Goal: Task Accomplishment & Management: Manage account settings

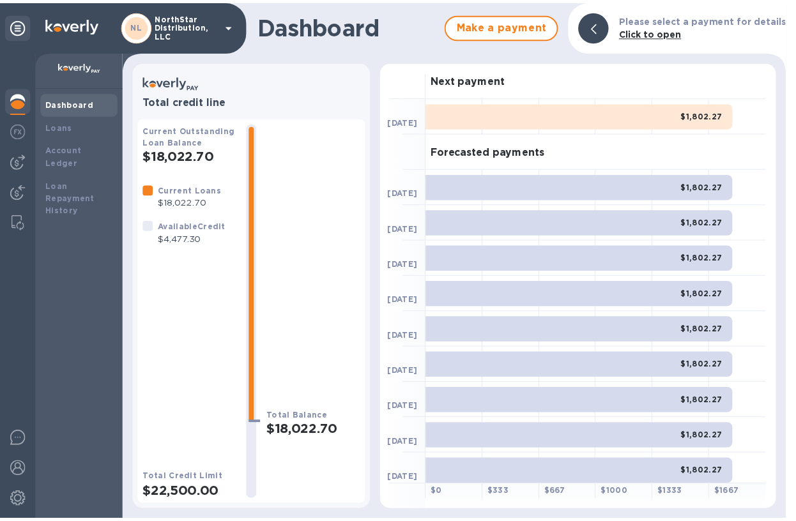
scroll to position [5, 0]
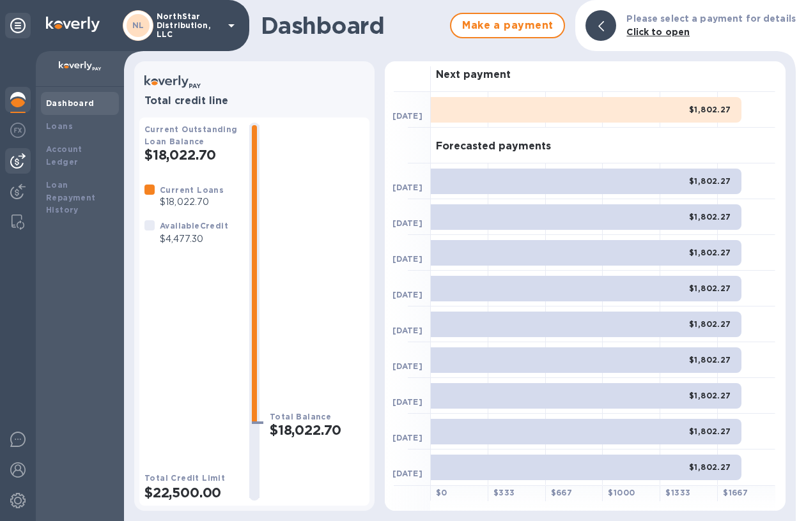
click at [19, 165] on img at bounding box center [17, 160] width 15 height 15
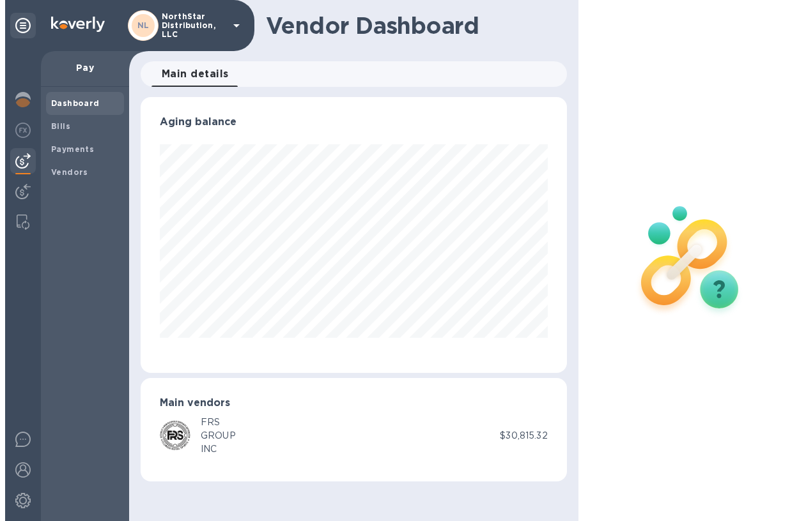
scroll to position [276, 425]
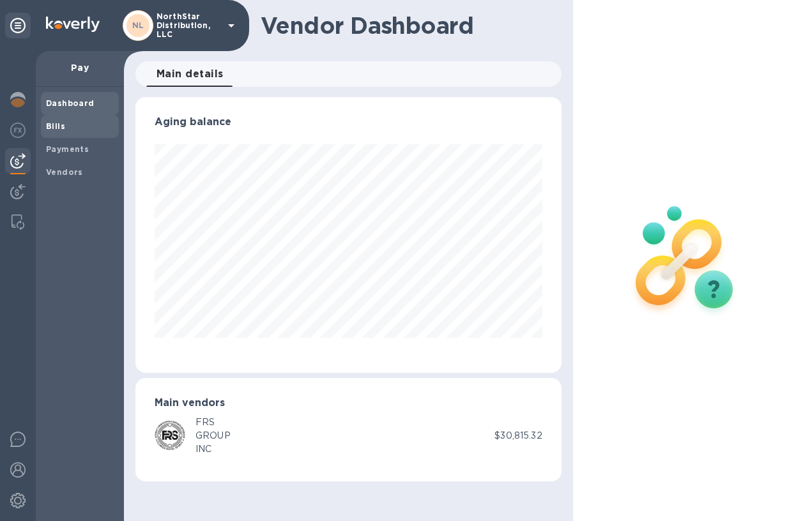
click at [57, 125] on b "Bills" at bounding box center [55, 126] width 19 height 10
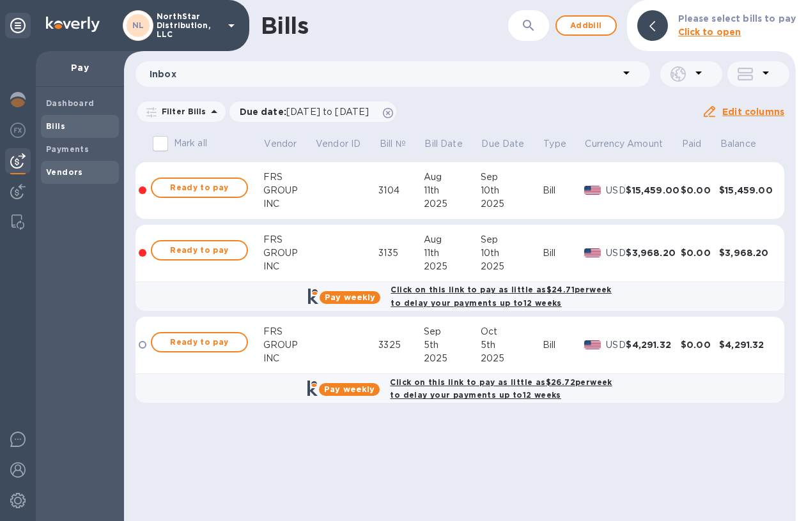
click at [56, 169] on b "Vendors" at bounding box center [64, 172] width 37 height 10
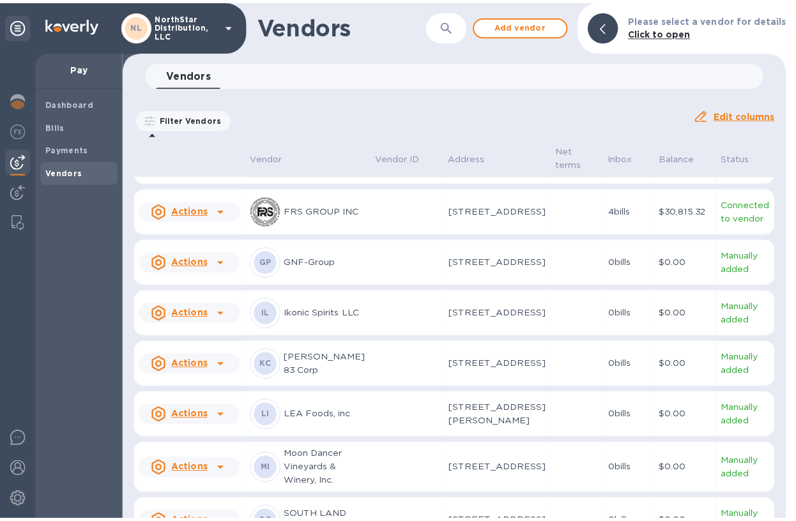
scroll to position [369, 0]
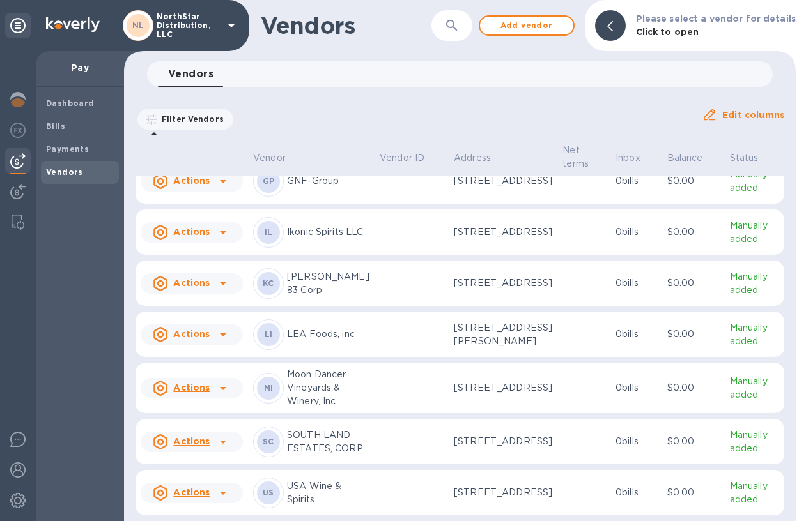
click at [401, 358] on td at bounding box center [411, 335] width 74 height 46
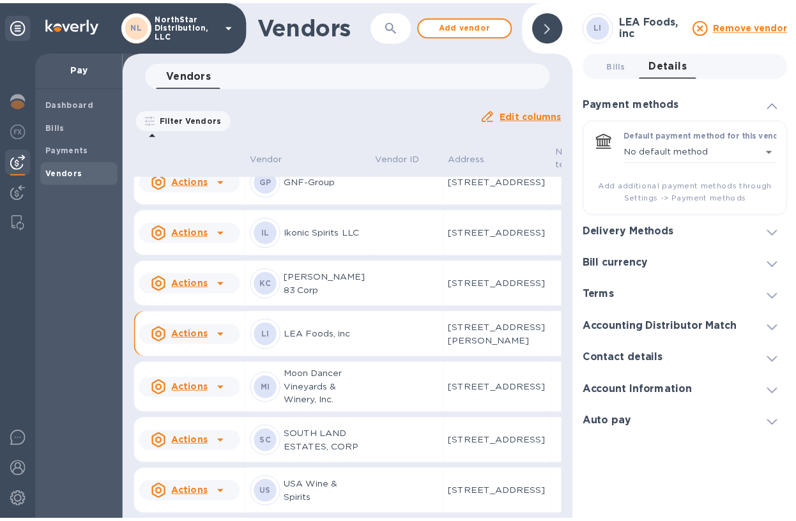
scroll to position [409, 0]
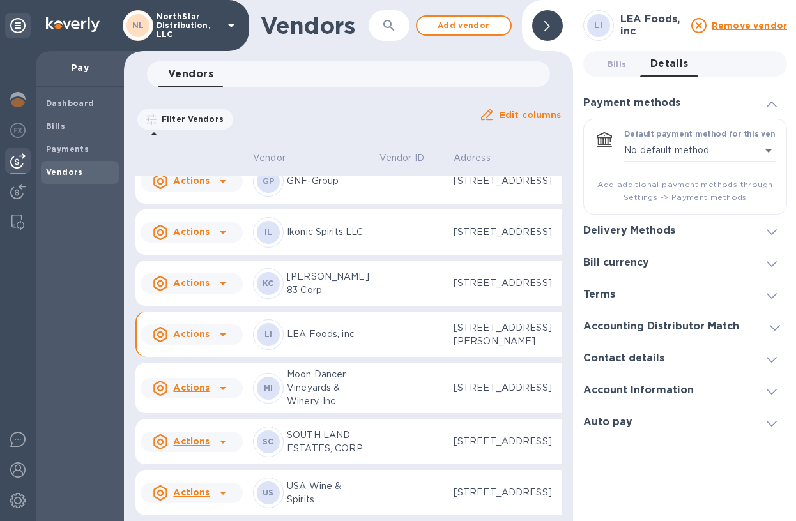
click at [773, 360] on icon at bounding box center [772, 360] width 10 height 6
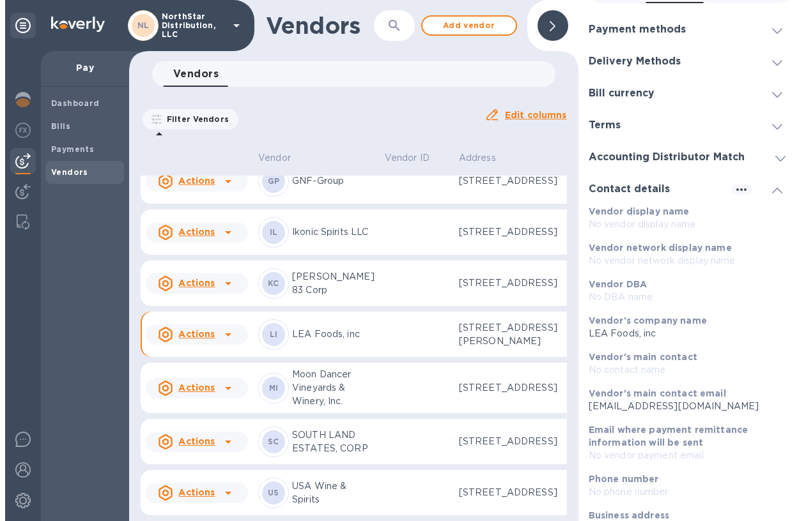
scroll to position [79, 0]
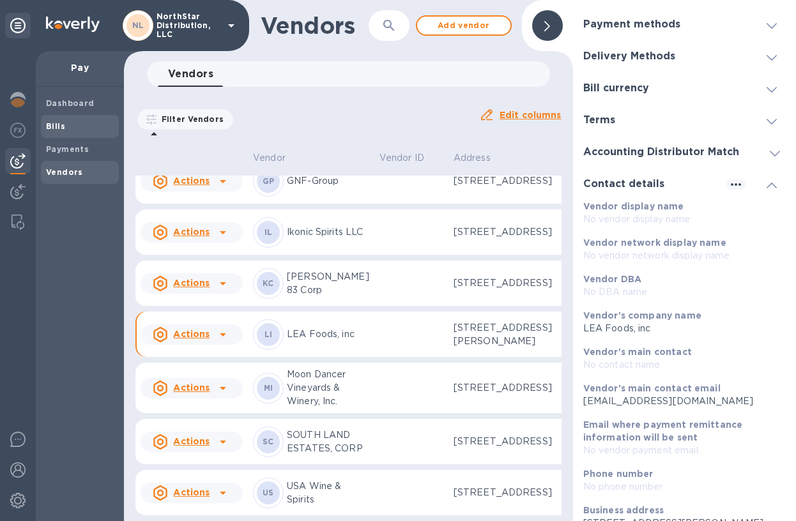
click at [50, 124] on b "Bills" at bounding box center [55, 126] width 19 height 10
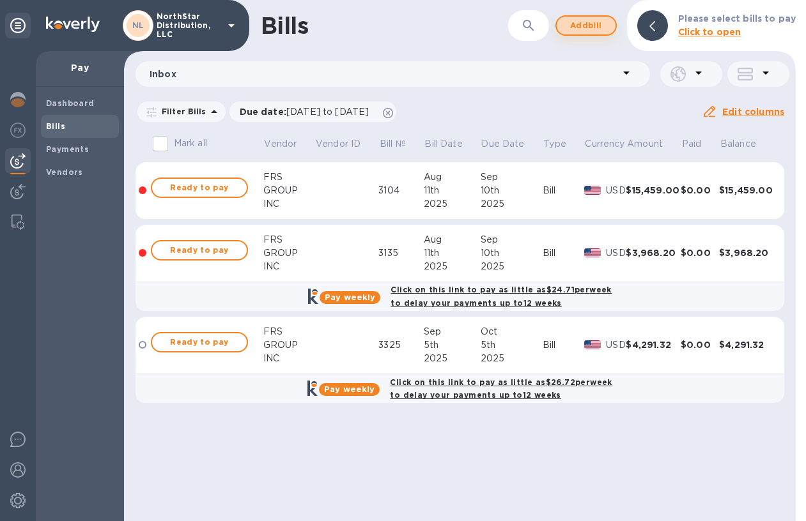
click at [588, 29] on span "Add bill" at bounding box center [586, 25] width 38 height 15
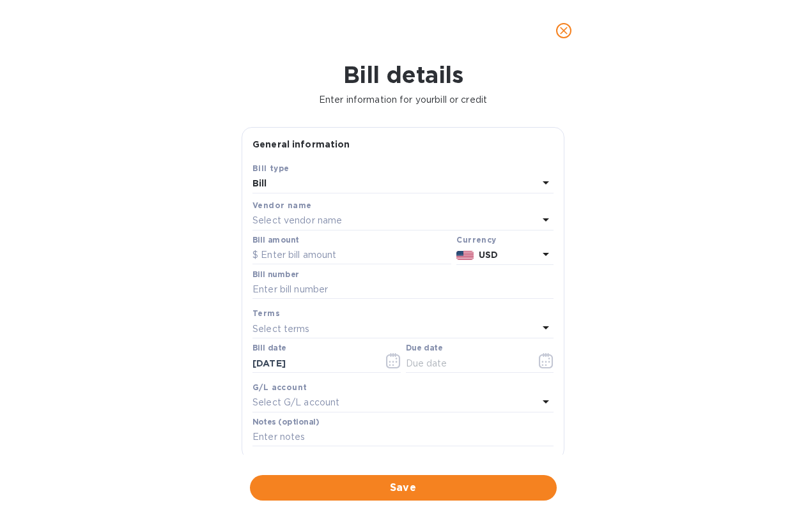
click at [524, 220] on div "Select vendor name" at bounding box center [395, 221] width 286 height 18
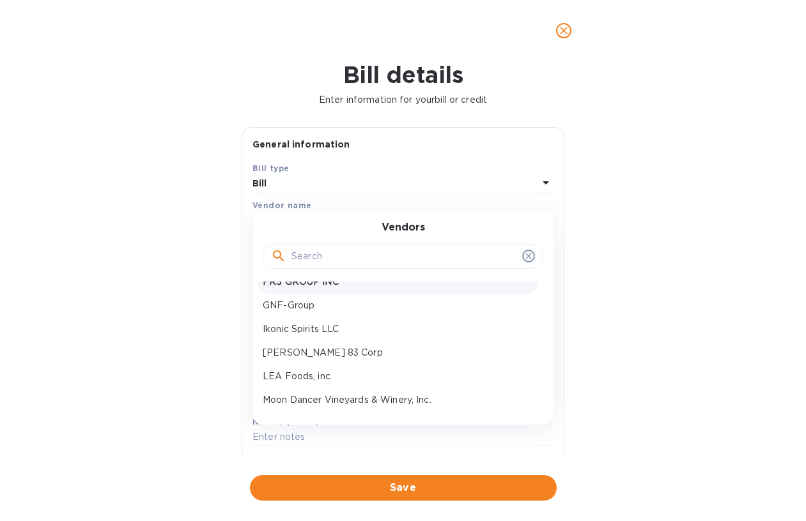
scroll to position [161, 0]
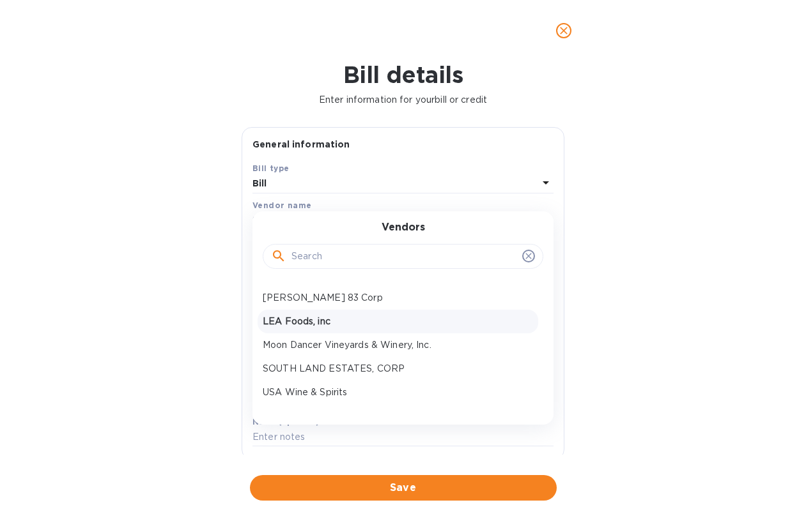
click at [341, 321] on p "LEA Foods, inc" at bounding box center [398, 321] width 270 height 13
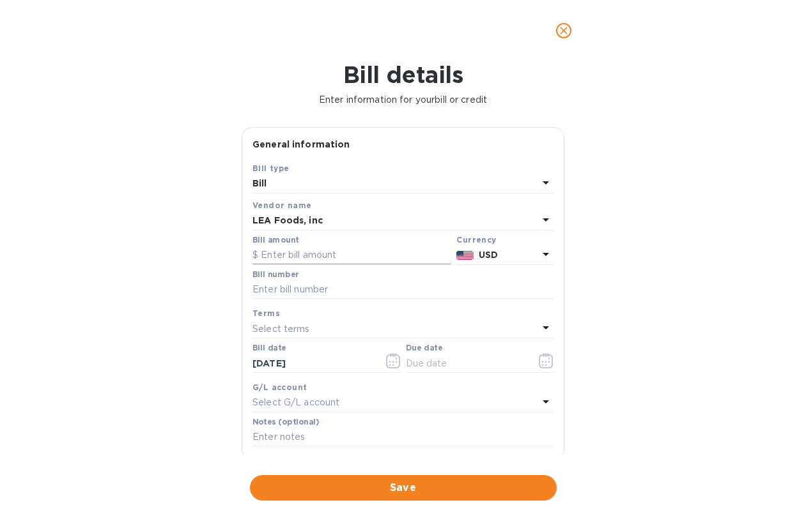
click at [318, 254] on input "text" at bounding box center [351, 255] width 199 height 19
type input "3,267.52"
click at [312, 289] on input "text" at bounding box center [402, 289] width 301 height 19
type input "584284"
click at [539, 325] on icon at bounding box center [545, 327] width 15 height 15
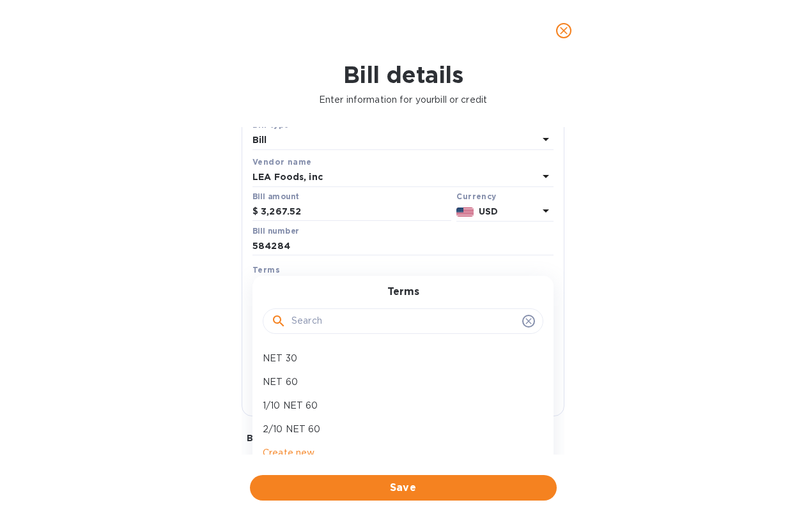
scroll to position [151, 0]
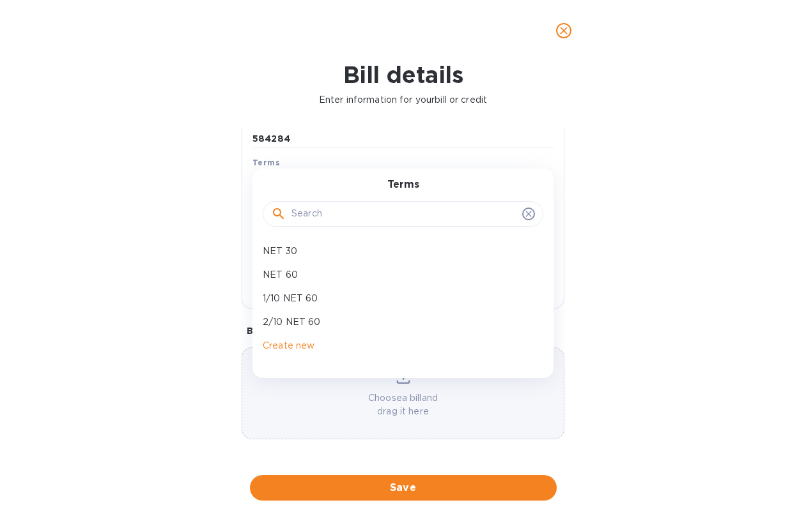
click at [526, 215] on icon at bounding box center [528, 214] width 10 height 10
click at [525, 215] on icon at bounding box center [528, 214] width 6 height 6
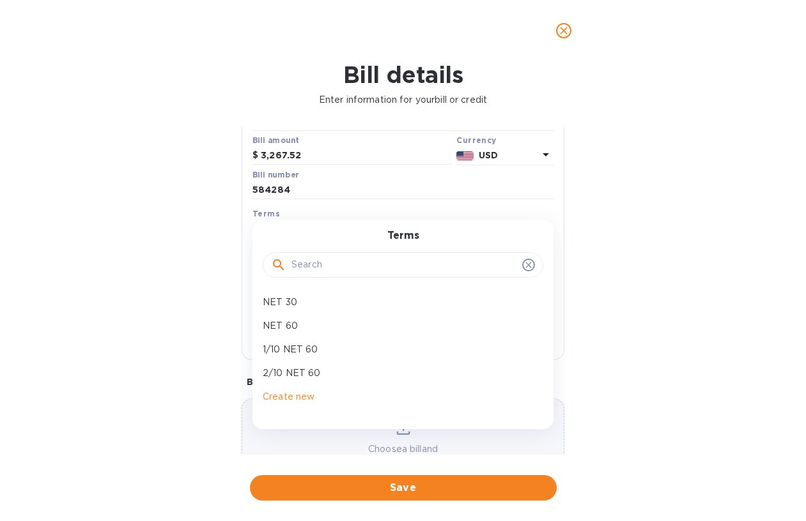
scroll to position [73, 0]
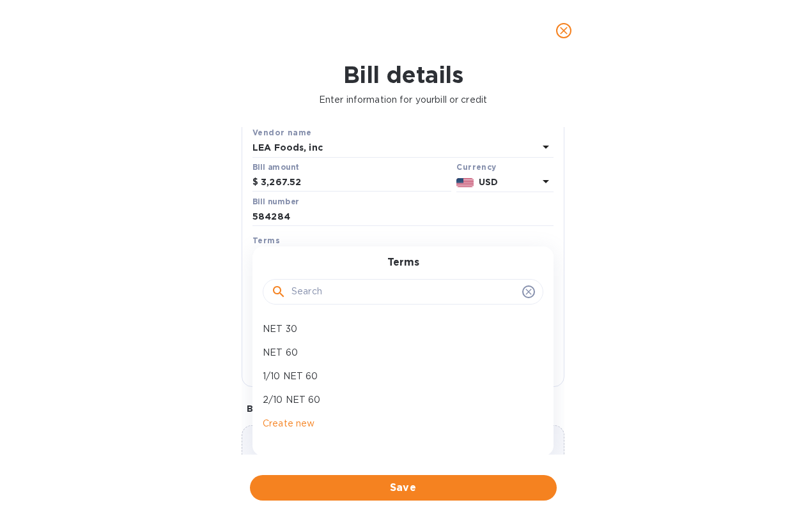
click at [524, 292] on icon at bounding box center [528, 292] width 10 height 10
click at [525, 290] on icon at bounding box center [528, 292] width 6 height 6
drag, startPoint x: 525, startPoint y: 268, endPoint x: 524, endPoint y: 261, distance: 7.1
click at [524, 261] on div "Terms" at bounding box center [403, 284] width 270 height 55
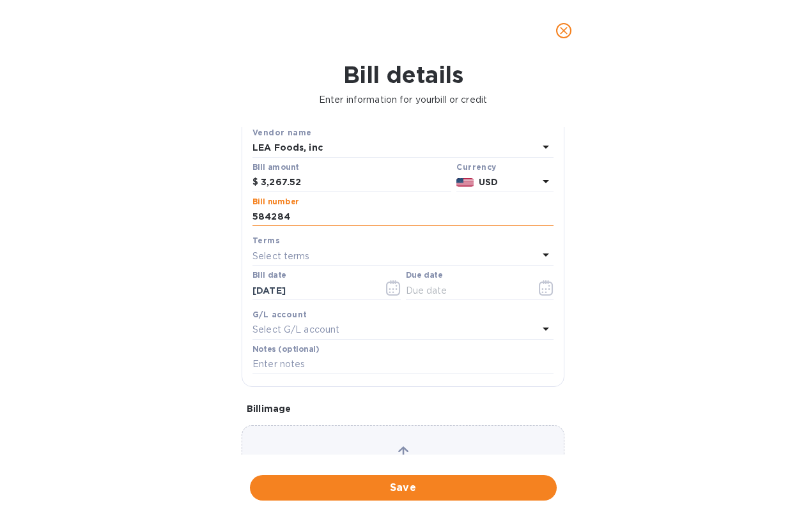
click at [513, 215] on input "584284" at bounding box center [402, 217] width 301 height 19
click at [539, 290] on icon "button" at bounding box center [546, 287] width 15 height 15
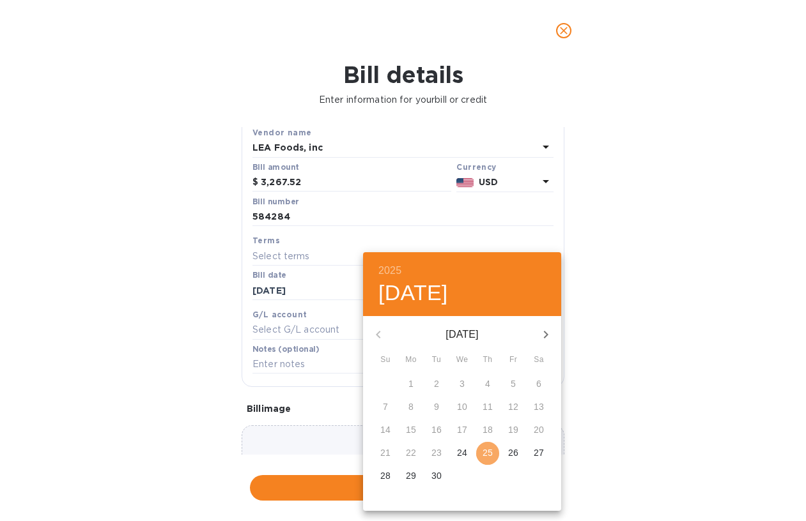
click at [486, 460] on button "25" at bounding box center [487, 453] width 23 height 23
type input "[DATE]"
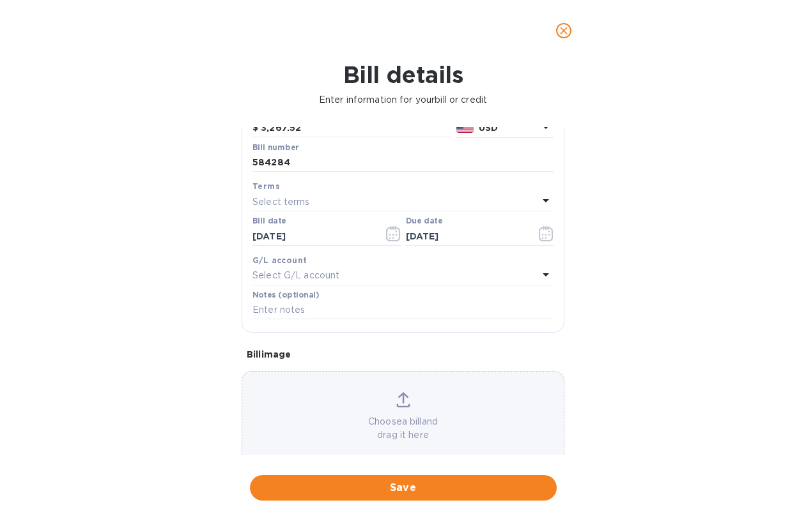
scroll to position [151, 0]
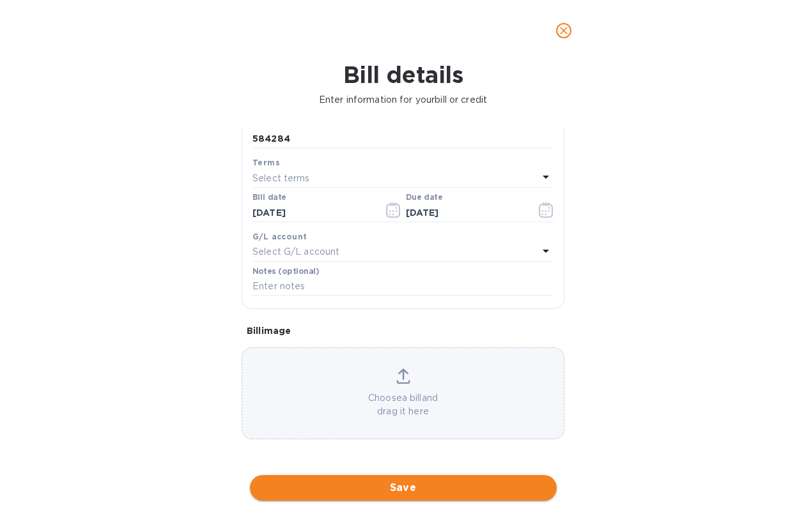
click at [404, 487] on span "Save" at bounding box center [403, 487] width 286 height 15
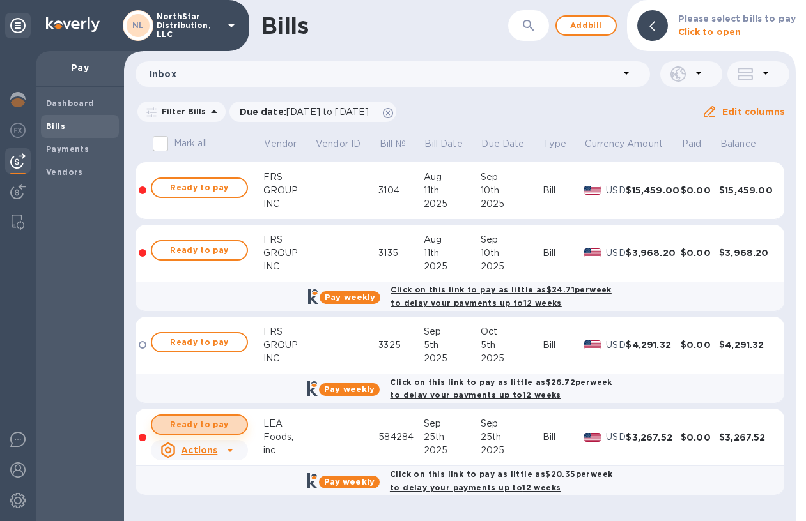
click at [204, 426] on span "Ready to pay" at bounding box center [199, 424] width 74 height 15
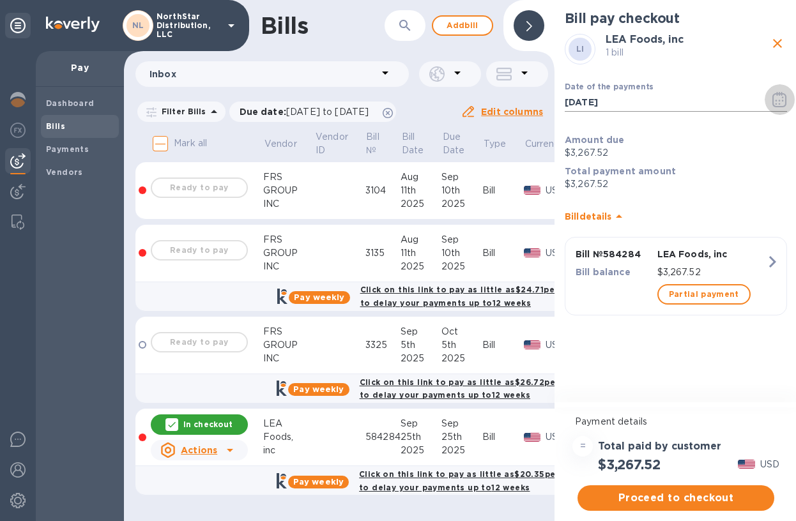
click at [781, 102] on icon "button" at bounding box center [779, 99] width 15 height 15
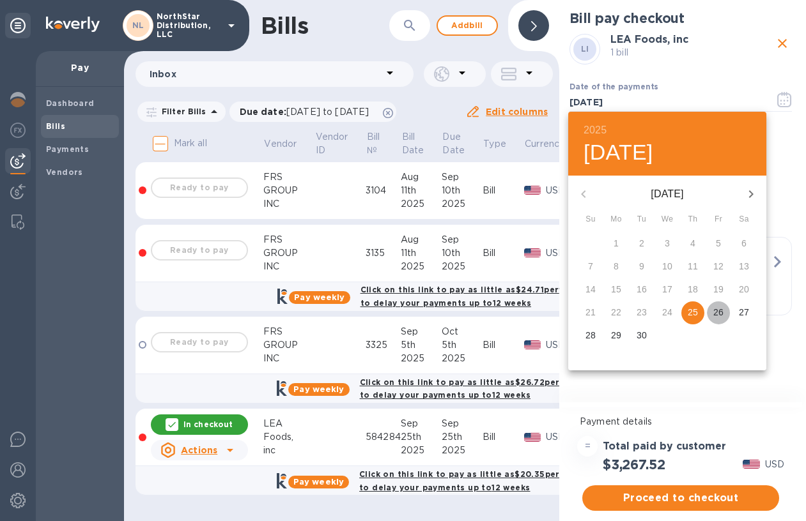
click at [717, 314] on p "26" at bounding box center [718, 312] width 10 height 13
type input "[DATE]"
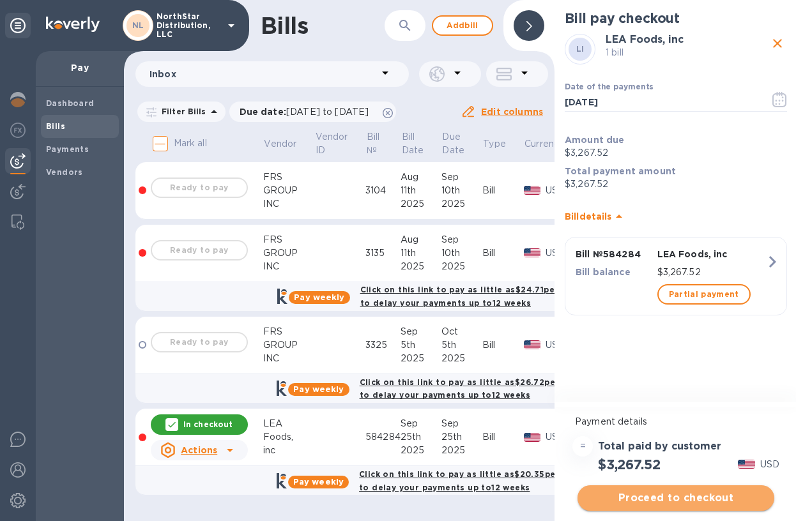
click at [682, 500] on span "Proceed to checkout" at bounding box center [676, 498] width 176 height 15
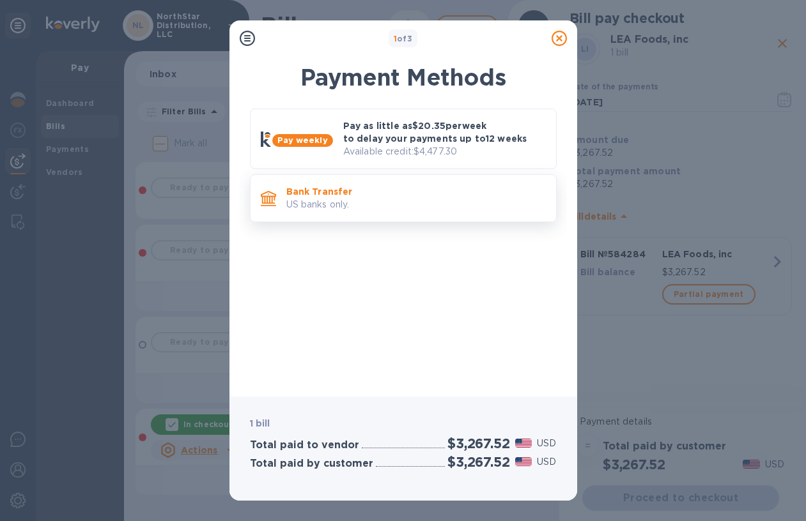
click at [404, 201] on p "US banks only." at bounding box center [415, 204] width 259 height 13
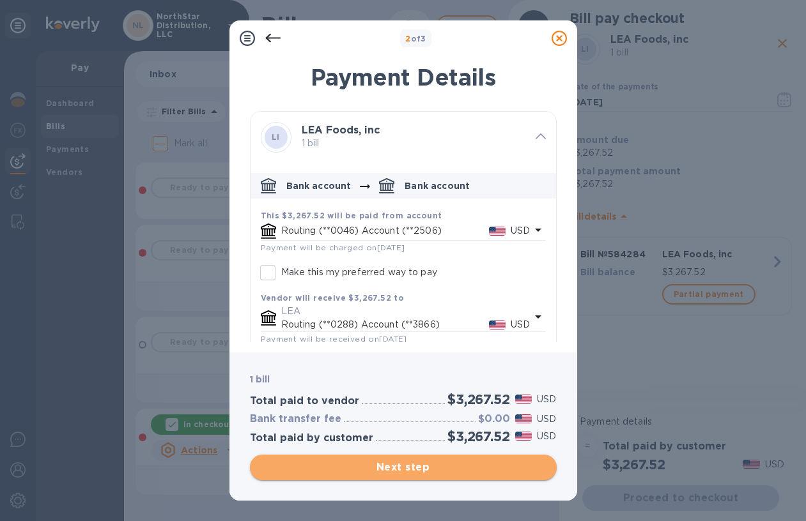
click at [393, 467] on span "Next step" at bounding box center [403, 467] width 286 height 15
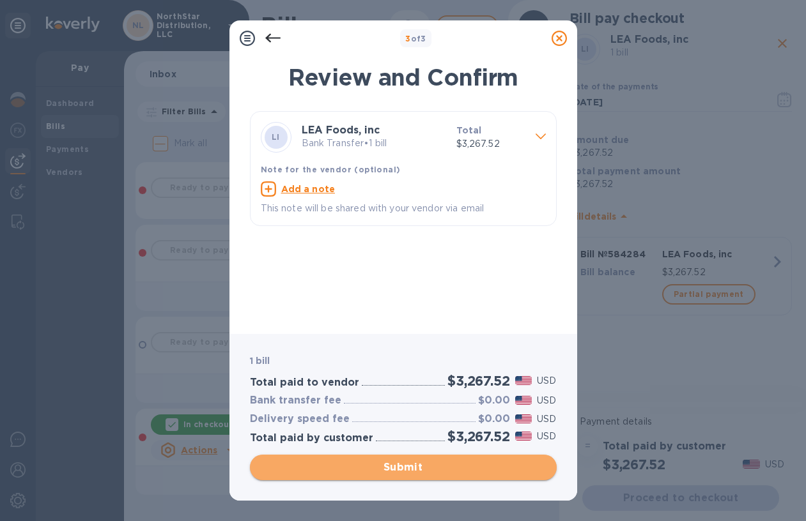
click at [426, 472] on span "Submit" at bounding box center [403, 467] width 286 height 15
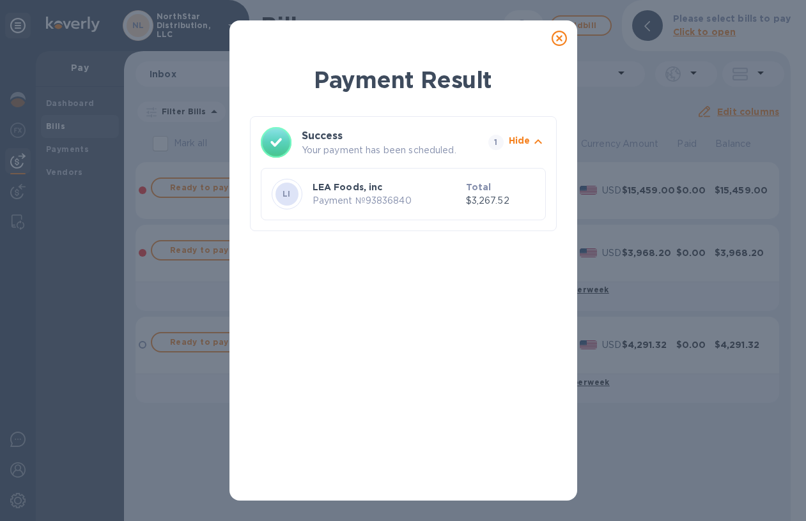
click at [562, 38] on icon at bounding box center [558, 38] width 15 height 15
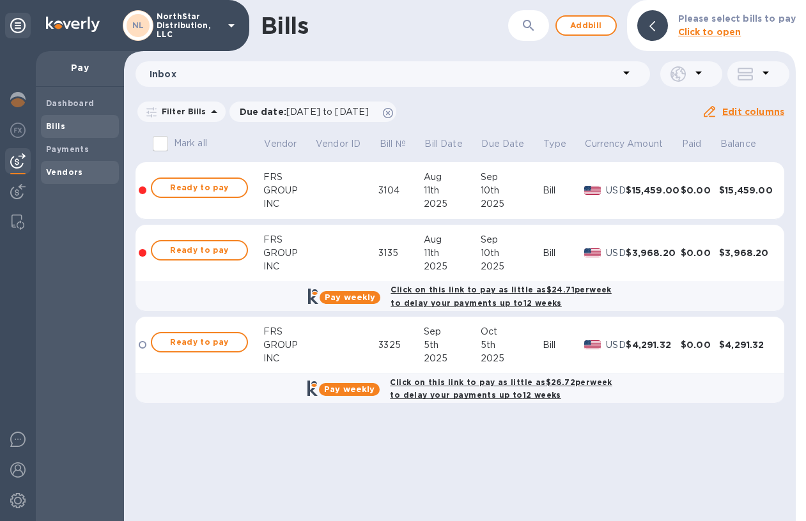
click at [66, 174] on b "Vendors" at bounding box center [64, 172] width 37 height 10
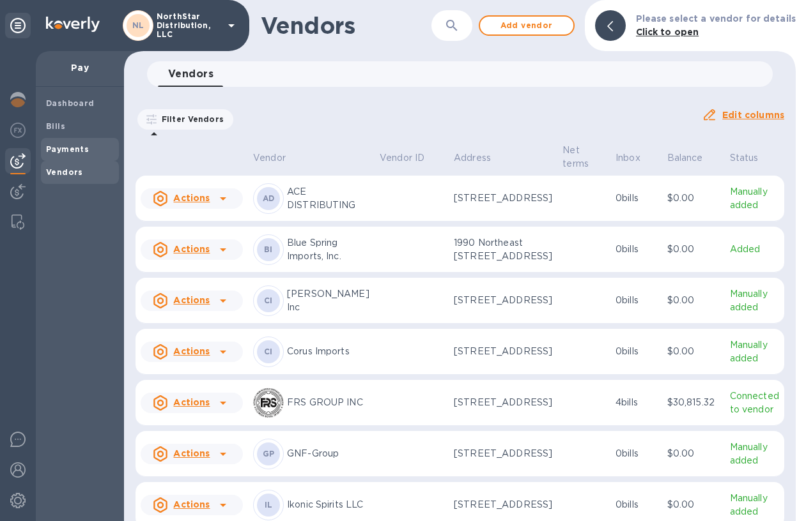
click at [65, 148] on b "Payments" at bounding box center [67, 149] width 43 height 10
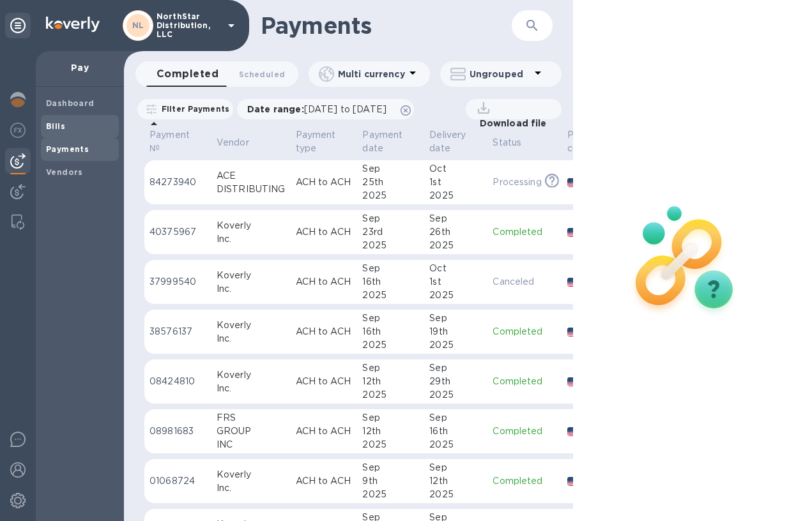
click at [74, 121] on span "Bills" at bounding box center [80, 126] width 68 height 13
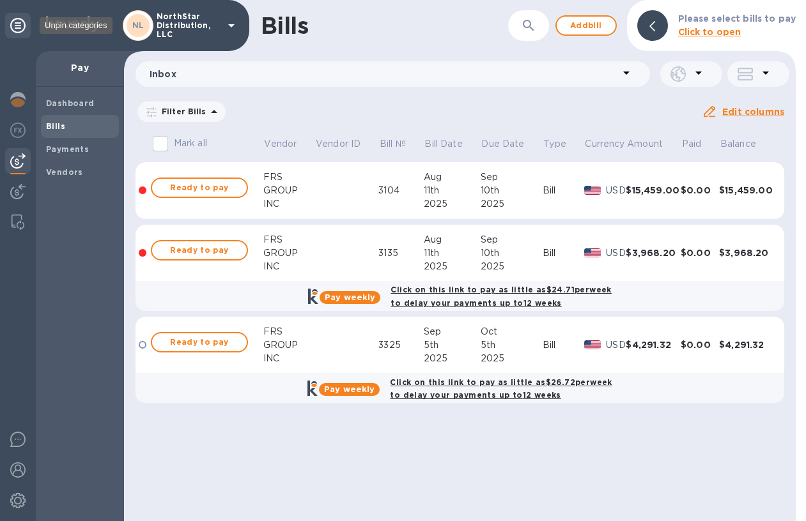
click at [18, 29] on icon at bounding box center [17, 25] width 15 height 15
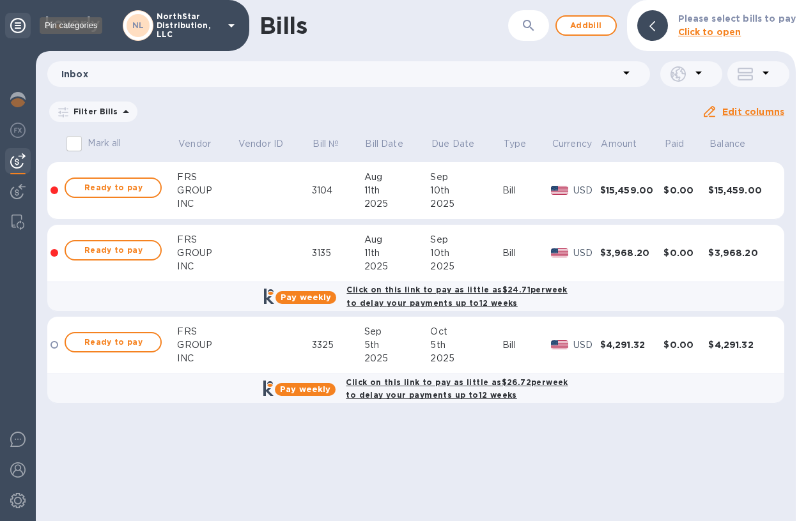
click at [18, 29] on icon at bounding box center [17, 25] width 15 height 15
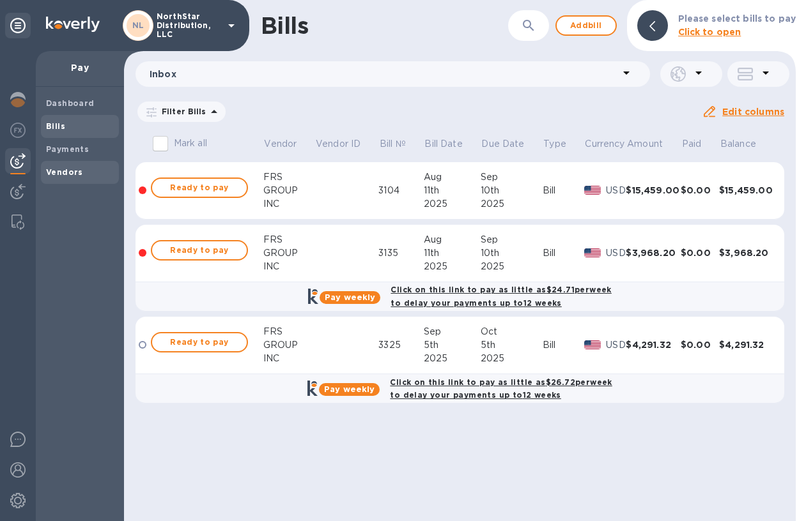
click at [66, 174] on b "Vendors" at bounding box center [64, 172] width 37 height 10
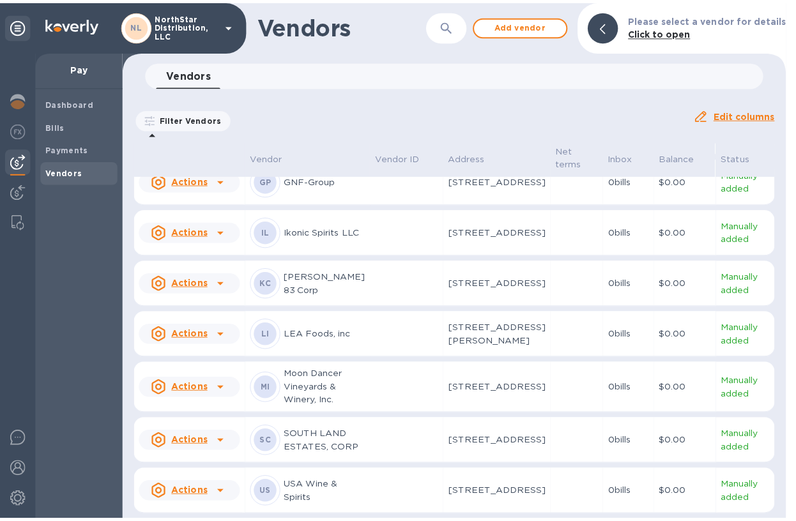
scroll to position [300, 0]
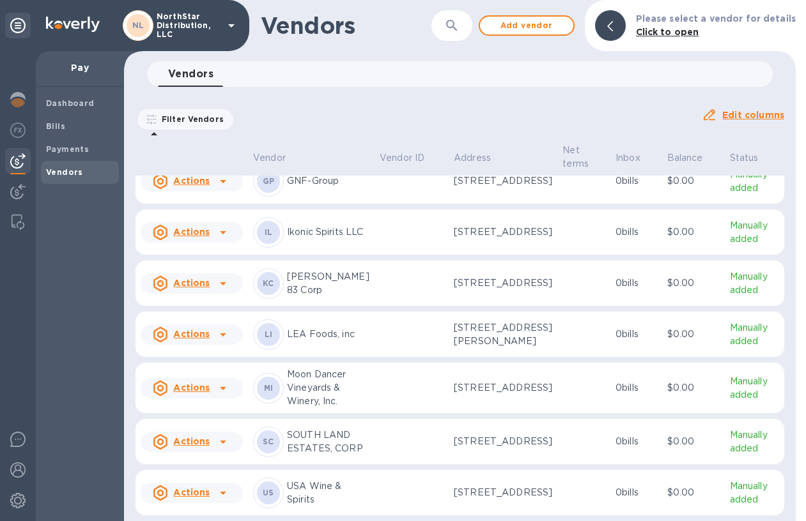
click at [422, 358] on td at bounding box center [411, 335] width 74 height 46
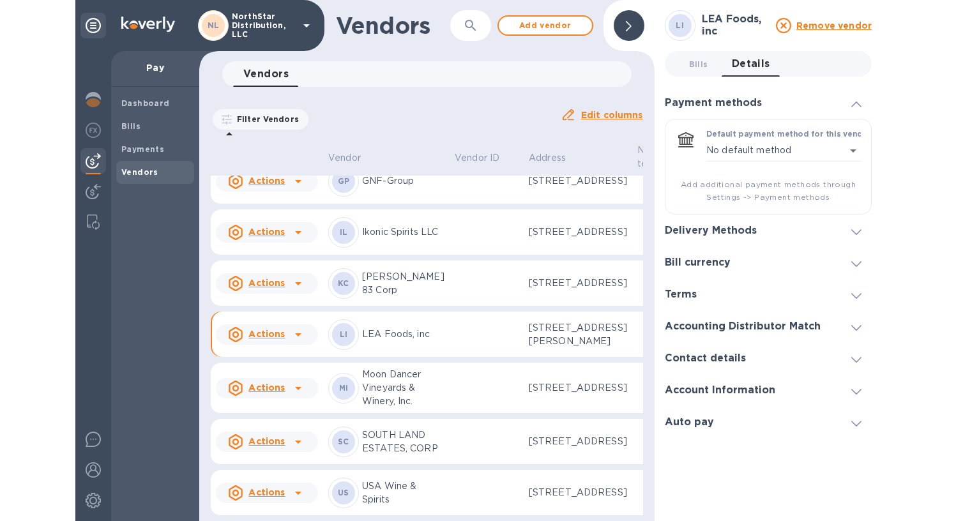
scroll to position [327, 0]
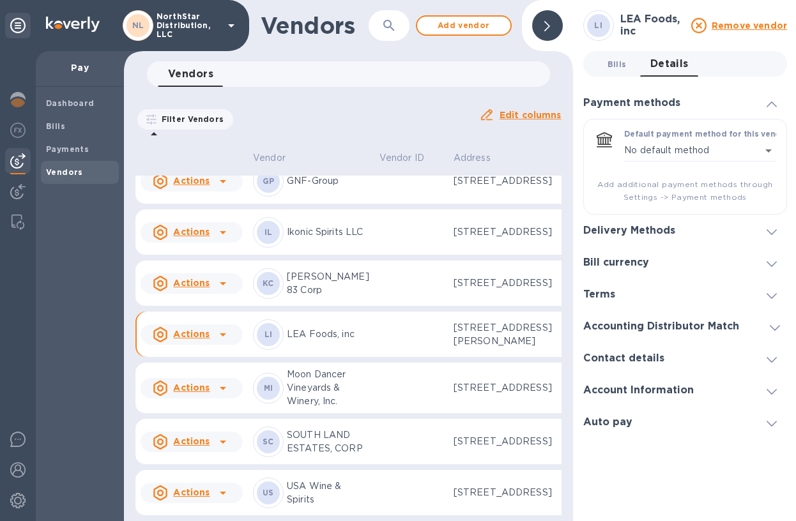
click at [615, 65] on span "Bills 0" at bounding box center [617, 63] width 19 height 13
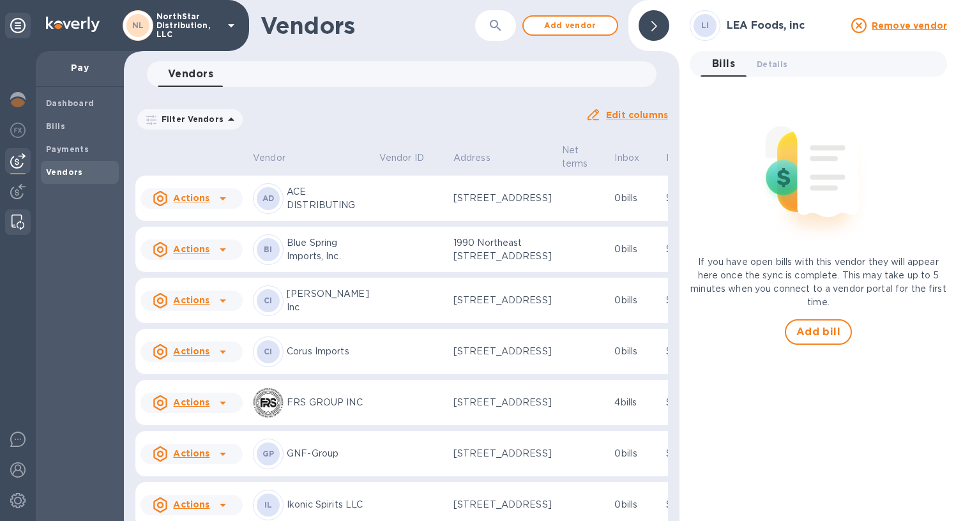
click at [20, 223] on img at bounding box center [17, 222] width 13 height 15
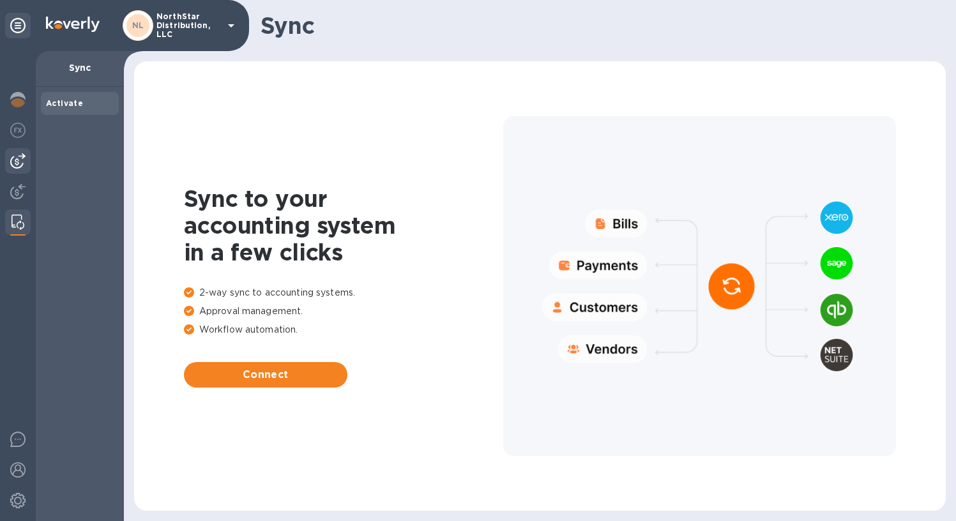
click at [20, 165] on img at bounding box center [17, 160] width 15 height 15
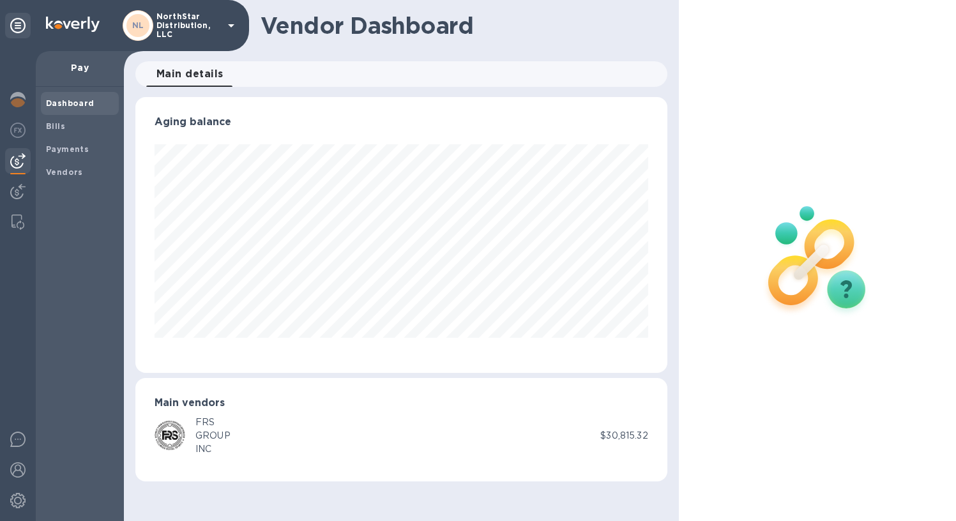
scroll to position [276, 532]
click at [63, 151] on b "Payments" at bounding box center [67, 149] width 43 height 10
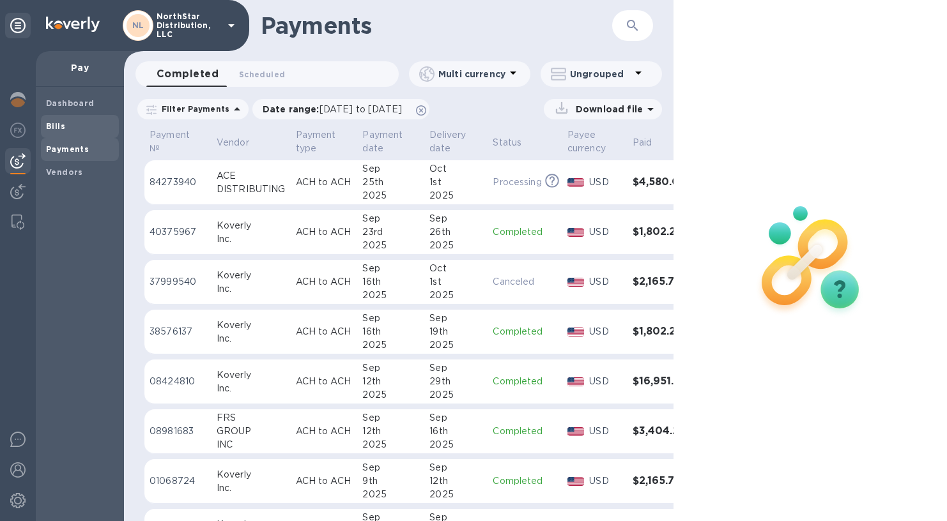
click at [54, 127] on b "Bills" at bounding box center [55, 126] width 19 height 10
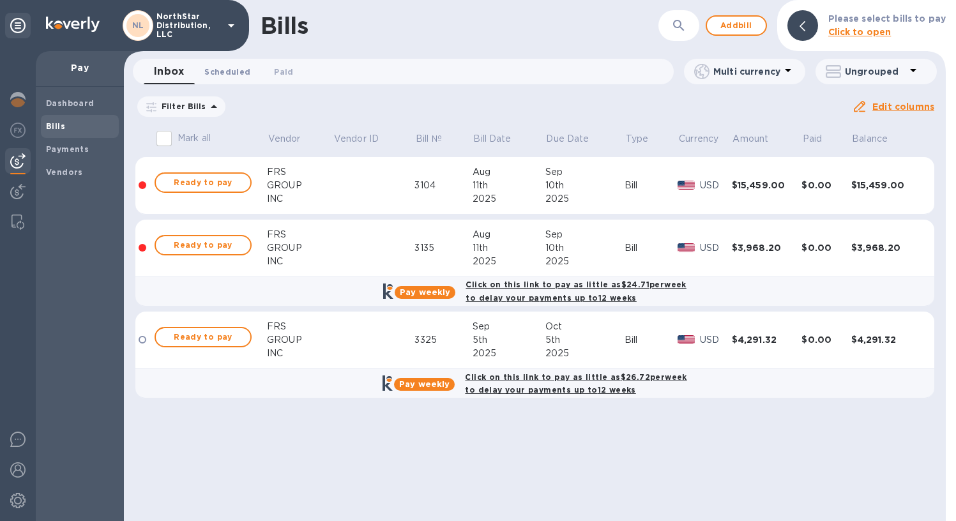
click at [243, 72] on span "Scheduled 0" at bounding box center [227, 71] width 46 height 13
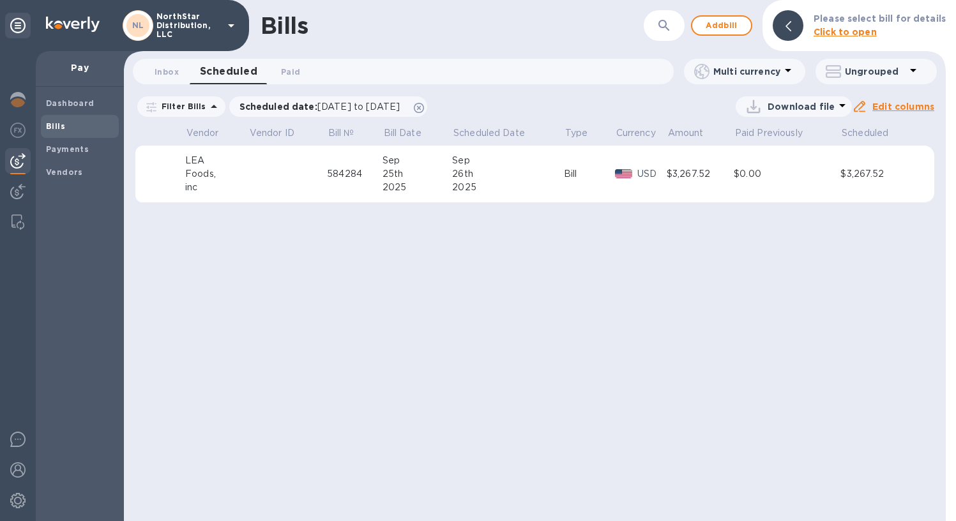
click at [502, 169] on div "26th" at bounding box center [508, 173] width 112 height 13
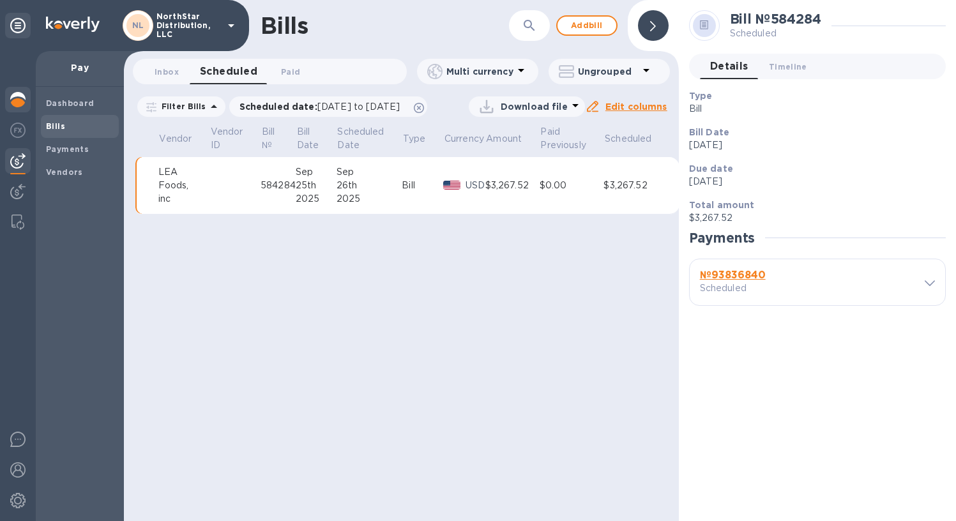
click at [20, 97] on img at bounding box center [17, 99] width 15 height 15
